Goal: Task Accomplishment & Management: Manage account settings

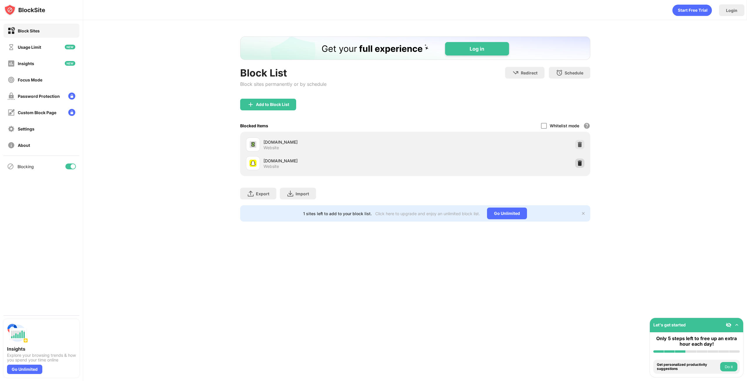
click at [582, 162] on img at bounding box center [580, 163] width 6 height 6
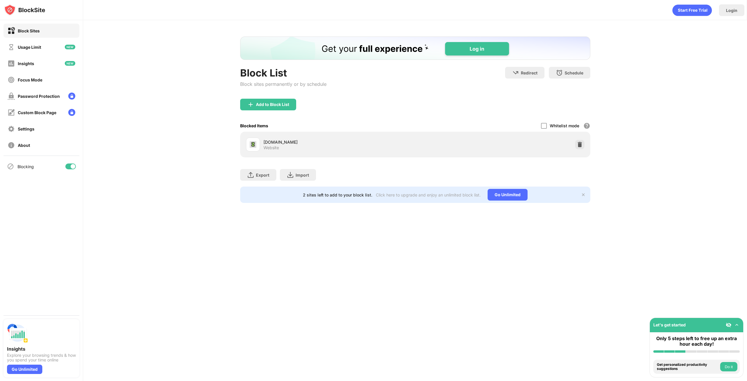
click at [259, 104] on div "Add to Block List" at bounding box center [272, 104] width 33 height 5
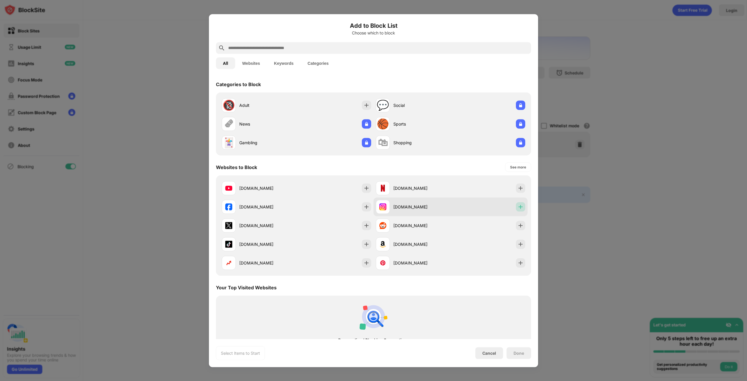
click at [517, 204] on img at bounding box center [520, 207] width 6 height 6
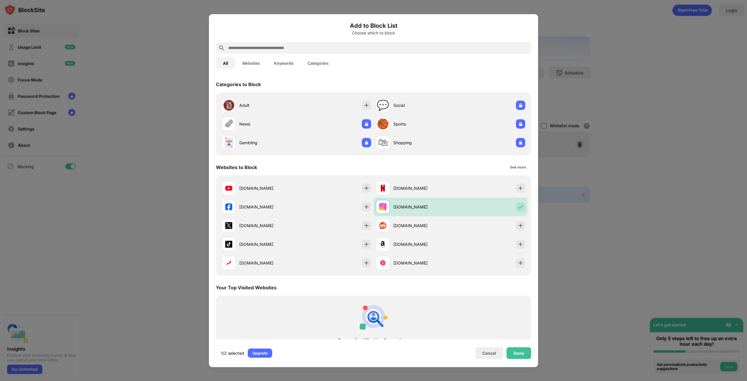
click at [263, 47] on input "text" at bounding box center [377, 47] width 301 height 7
click at [179, 98] on div at bounding box center [373, 190] width 747 height 381
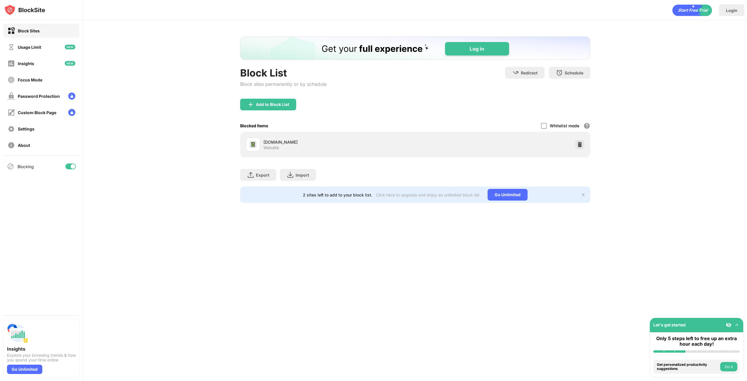
click at [177, 98] on div at bounding box center [373, 190] width 747 height 381
click at [255, 104] on div "Add to Block List" at bounding box center [268, 105] width 56 height 12
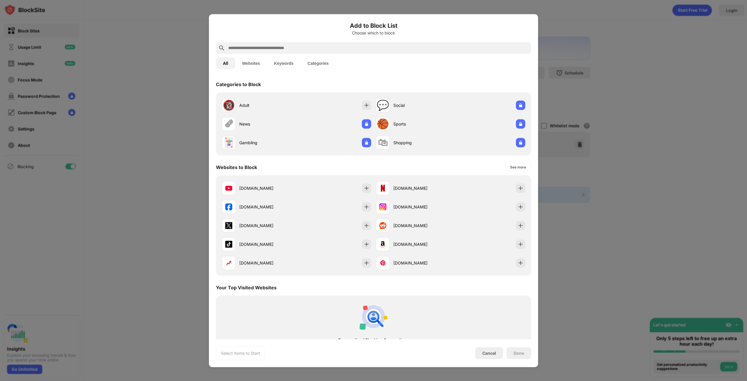
click at [247, 43] on div at bounding box center [373, 48] width 315 height 12
click at [247, 45] on input "text" at bounding box center [377, 47] width 301 height 7
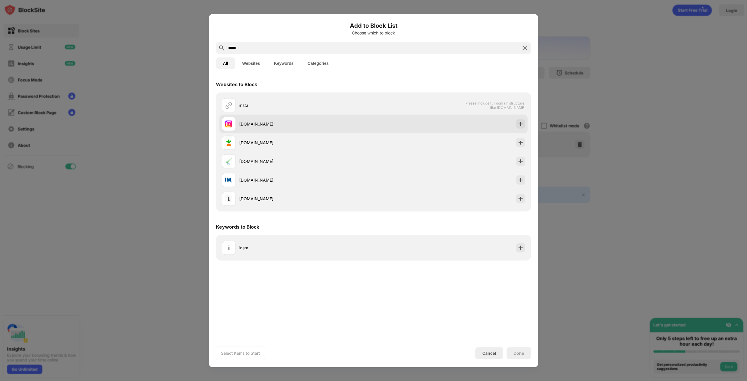
click at [521, 124] on img at bounding box center [520, 124] width 6 height 6
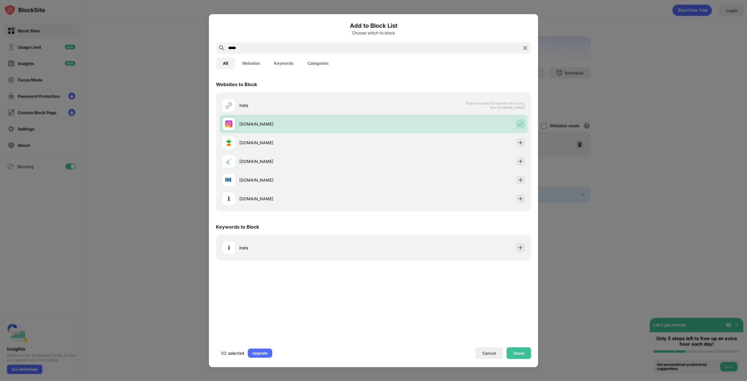
click at [254, 48] on input "*****" at bounding box center [373, 47] width 292 height 7
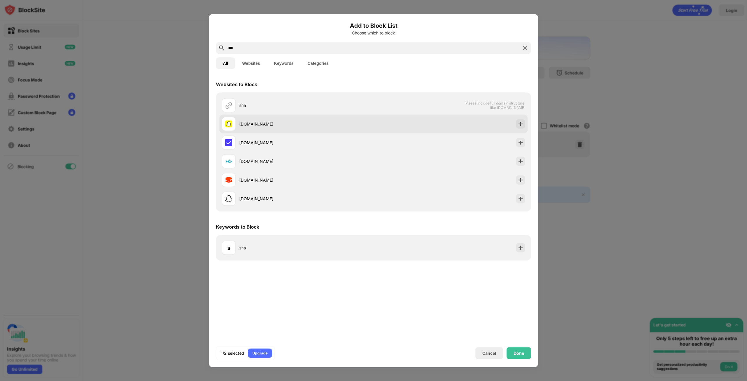
type input "***"
click at [522, 128] on div at bounding box center [520, 123] width 9 height 9
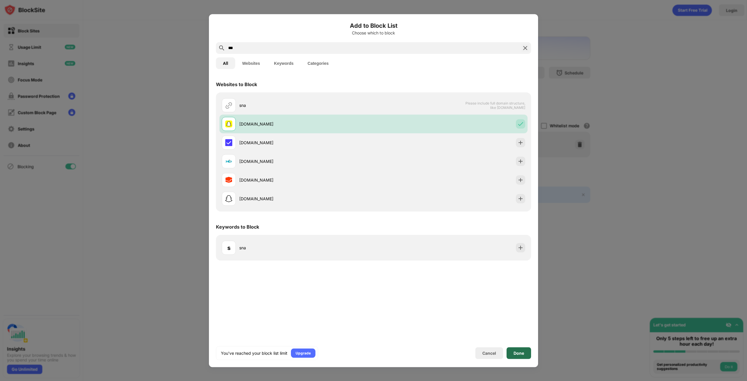
click at [519, 354] on div "Done" at bounding box center [518, 352] width 10 height 5
